Goal: Information Seeking & Learning: Learn about a topic

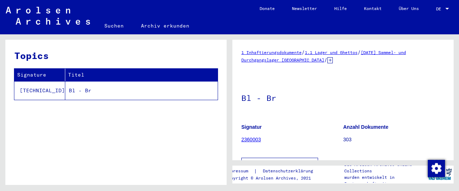
scroll to position [152, 0]
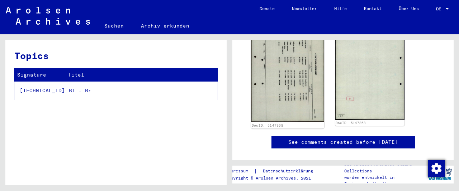
click at [287, 80] on img at bounding box center [287, 71] width 73 height 102
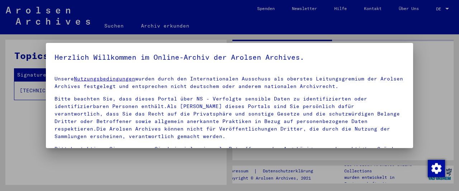
click at [284, 93] on div "Unsere Nutzungsbedingungen wurden durch den Internationalen Ausschuss als obers…" at bounding box center [230, 138] width 350 height 126
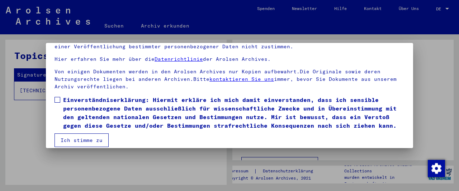
scroll to position [55, 0]
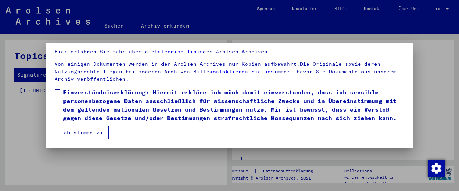
click at [60, 93] on span at bounding box center [58, 93] width 6 height 6
click at [82, 133] on button "Ich stimme zu" at bounding box center [82, 133] width 54 height 14
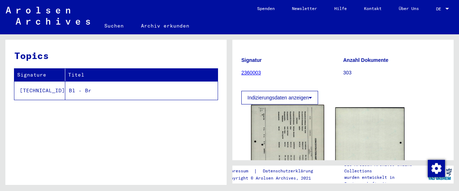
scroll to position [114, 0]
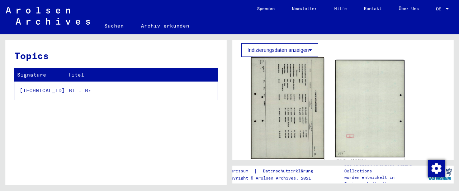
click at [284, 111] on img at bounding box center [287, 108] width 73 height 102
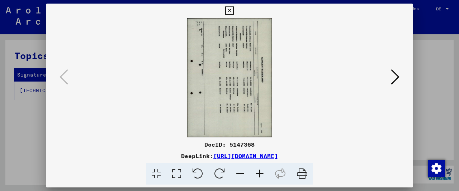
click at [201, 174] on icon at bounding box center [198, 175] width 22 height 22
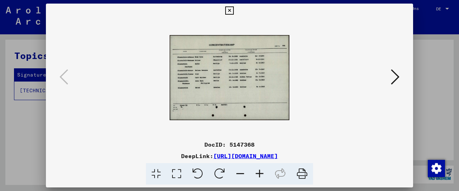
click at [265, 173] on icon at bounding box center [259, 175] width 19 height 22
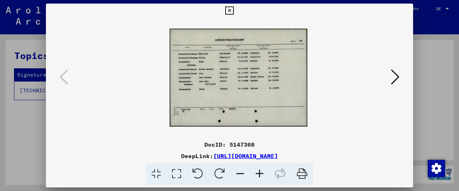
click at [258, 173] on icon at bounding box center [259, 175] width 19 height 22
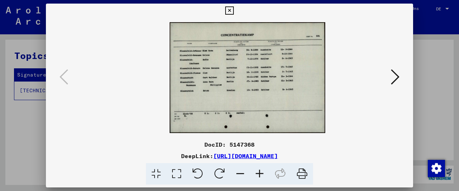
click at [258, 173] on icon at bounding box center [259, 175] width 19 height 22
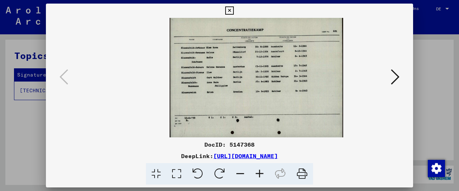
click at [258, 173] on icon at bounding box center [259, 175] width 19 height 22
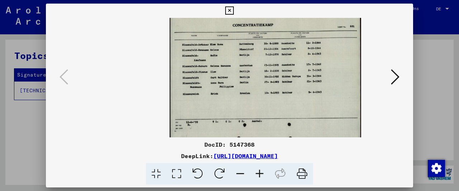
click at [258, 173] on icon at bounding box center [259, 175] width 19 height 22
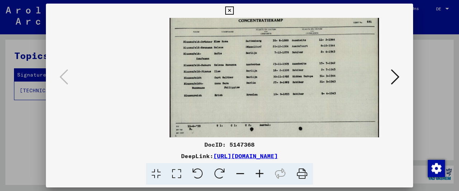
click at [258, 173] on icon at bounding box center [259, 175] width 19 height 22
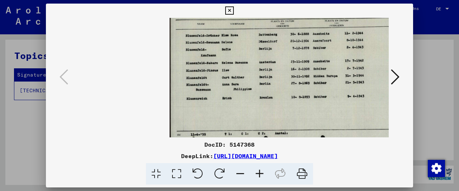
click at [258, 173] on icon at bounding box center [259, 175] width 19 height 22
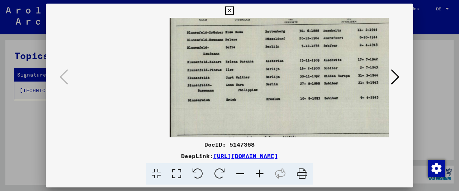
click at [258, 173] on icon at bounding box center [259, 175] width 19 height 22
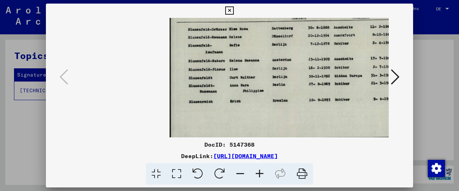
click at [258, 173] on icon at bounding box center [259, 175] width 19 height 22
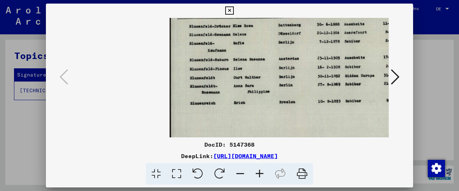
click at [258, 173] on icon at bounding box center [259, 175] width 19 height 22
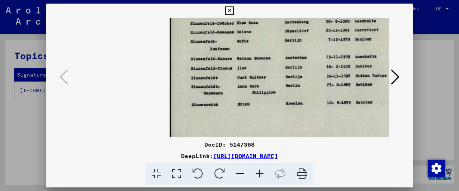
click at [257, 172] on icon at bounding box center [259, 175] width 19 height 22
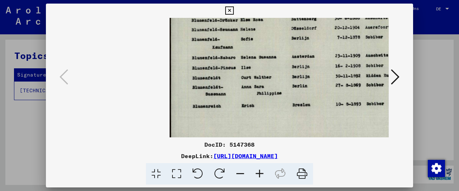
click at [257, 172] on icon at bounding box center [259, 175] width 19 height 22
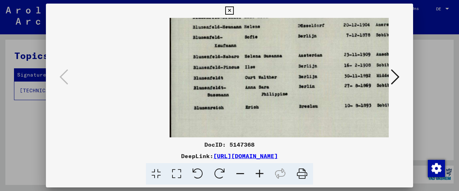
click at [257, 172] on icon at bounding box center [259, 175] width 19 height 22
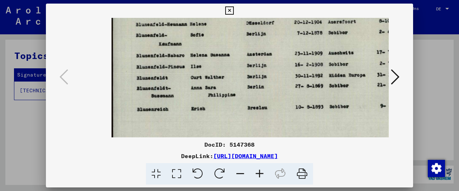
drag, startPoint x: 291, startPoint y: 62, endPoint x: 235, endPoint y: 81, distance: 58.9
click at [235, 81] on img at bounding box center [297, 77] width 371 height 265
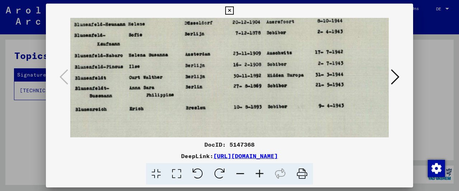
scroll to position [0, 121]
drag, startPoint x: 280, startPoint y: 71, endPoint x: 222, endPoint y: 84, distance: 59.4
click at [222, 84] on img at bounding box center [234, 77] width 371 height 265
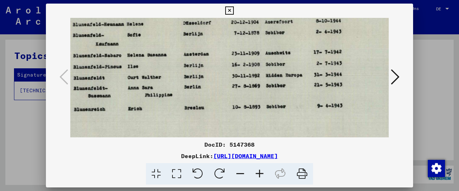
click at [233, 9] on icon at bounding box center [229, 10] width 8 height 9
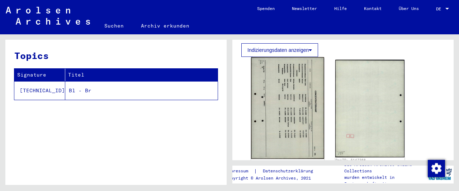
click at [288, 87] on img at bounding box center [287, 108] width 73 height 102
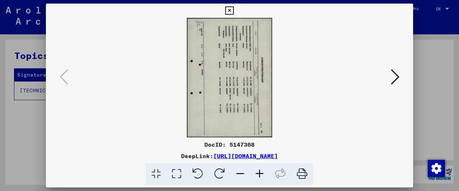
click at [203, 175] on icon at bounding box center [198, 175] width 22 height 22
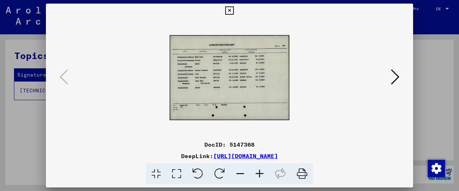
click at [264, 174] on icon at bounding box center [259, 175] width 19 height 22
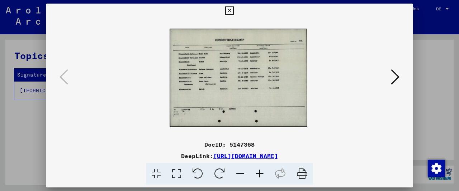
click at [264, 174] on icon at bounding box center [259, 175] width 19 height 22
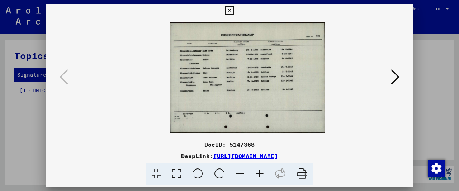
click at [264, 174] on icon at bounding box center [259, 175] width 19 height 22
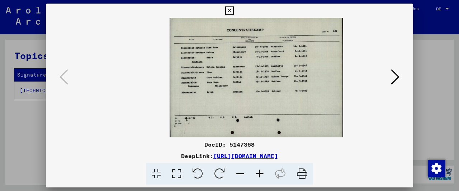
click at [264, 174] on icon at bounding box center [259, 175] width 19 height 22
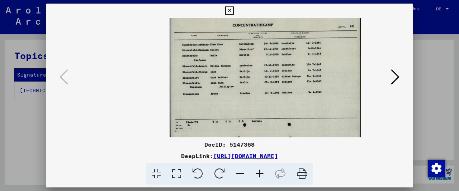
click at [264, 174] on icon at bounding box center [259, 175] width 19 height 22
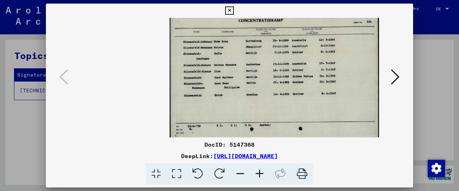
click at [264, 174] on icon at bounding box center [259, 175] width 19 height 22
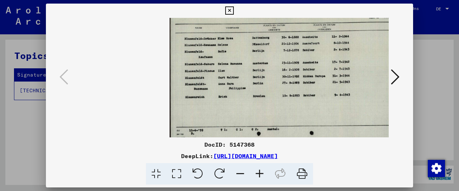
click at [264, 174] on icon at bounding box center [259, 175] width 19 height 22
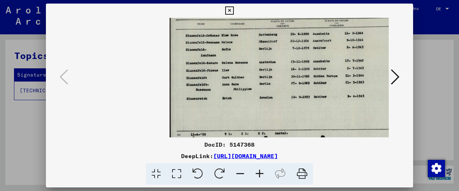
click at [264, 174] on icon at bounding box center [259, 175] width 19 height 22
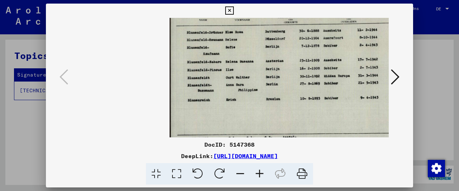
click at [264, 174] on icon at bounding box center [259, 175] width 19 height 22
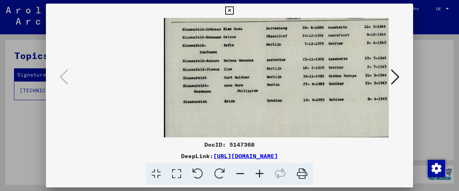
drag, startPoint x: 294, startPoint y: 69, endPoint x: 292, endPoint y: 120, distance: 51.0
click at [292, 120] on img at bounding box center [304, 77] width 281 height 200
click at [233, 9] on icon at bounding box center [229, 10] width 8 height 9
